Goal: Information Seeking & Learning: Find specific fact

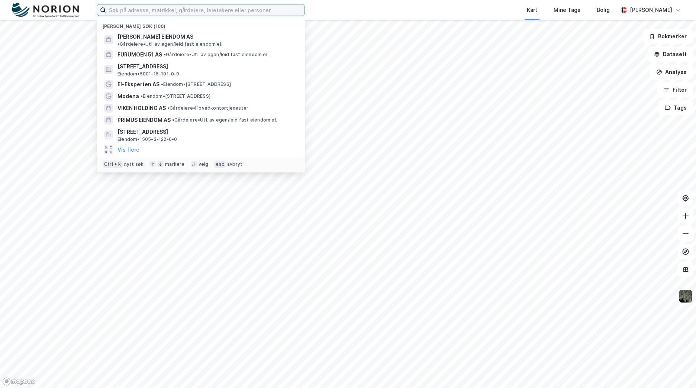
click at [263, 10] on input at bounding box center [205, 9] width 199 height 11
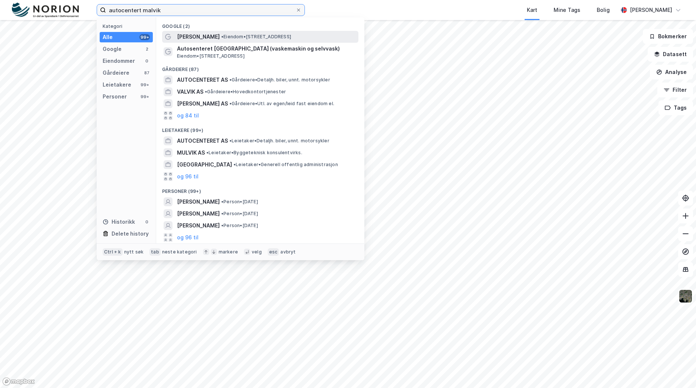
type input "autocentert malvik"
click at [234, 38] on span "• Eiendom • [STREET_ADDRESS]" at bounding box center [256, 37] width 70 height 6
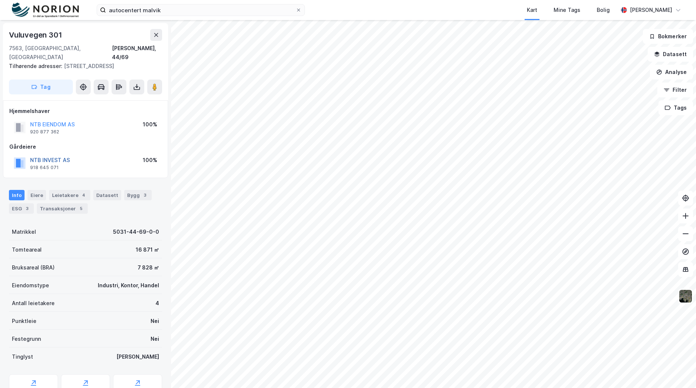
click at [0, 0] on button "NTB INVEST AS" at bounding box center [0, 0] width 0 height 0
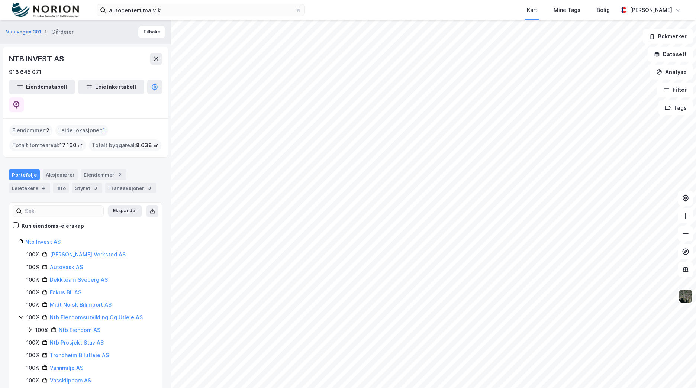
scroll to position [61, 0]
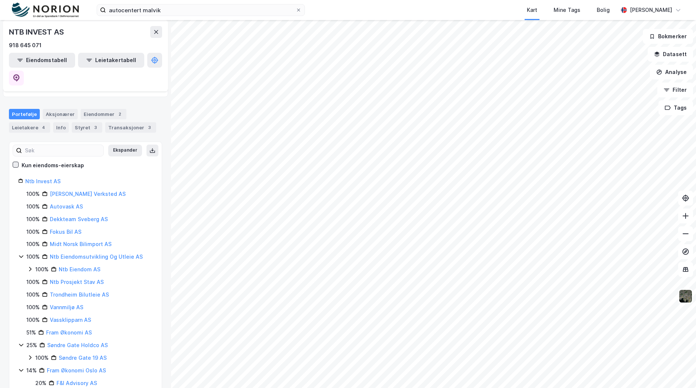
click at [16, 162] on icon at bounding box center [15, 164] width 5 height 5
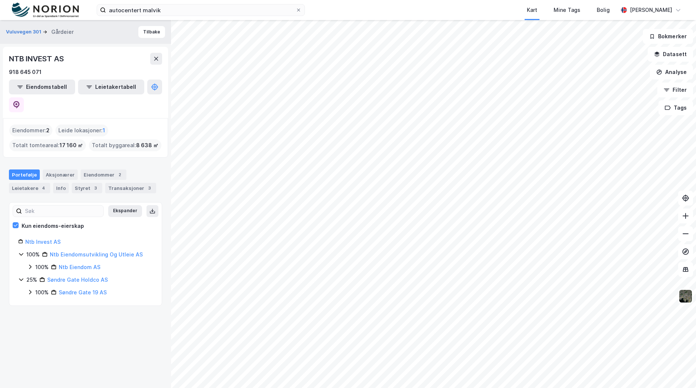
click at [77, 263] on div "Ntb Eiendom AS" at bounding box center [80, 267] width 42 height 9
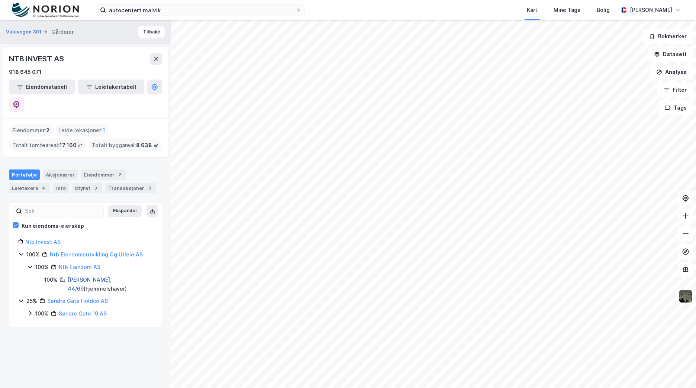
click at [81, 277] on link "[PERSON_NAME], 44/69" at bounding box center [90, 284] width 44 height 15
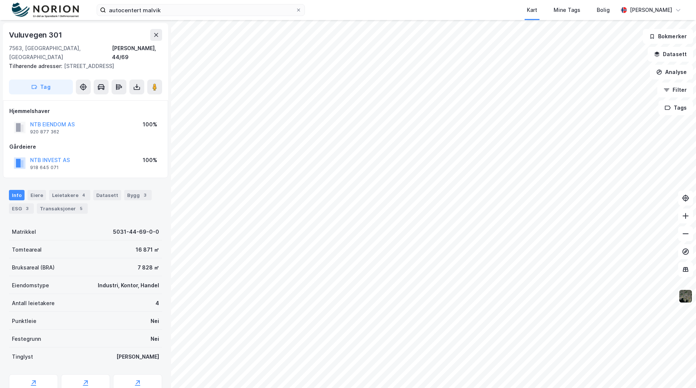
click at [52, 119] on div "NTB EIENDOM AS 920 877 362 100%" at bounding box center [85, 128] width 152 height 18
click at [0, 0] on button "NTB EIENDOM AS" at bounding box center [0, 0] width 0 height 0
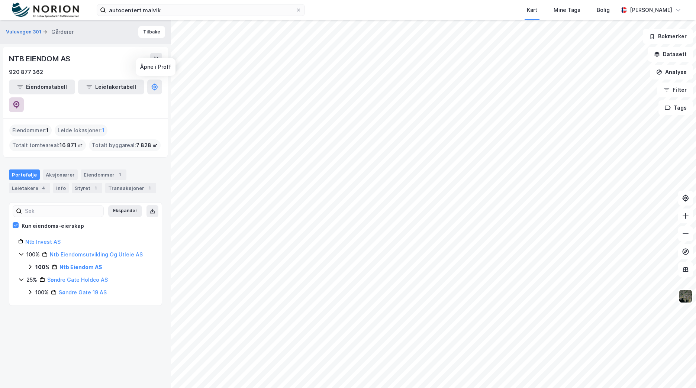
click at [20, 101] on icon at bounding box center [16, 104] width 7 height 7
